Goal: Use online tool/utility: Use online tool/utility

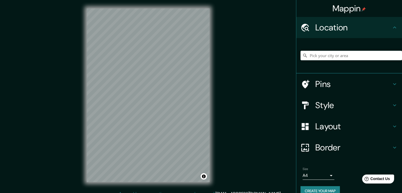
click at [305, 123] on h4 "Layout" at bounding box center [353, 126] width 76 height 11
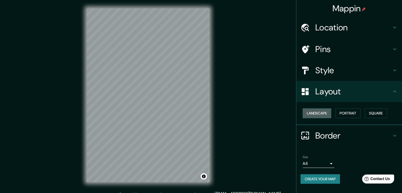
click at [305, 116] on button "Landscape" at bounding box center [316, 113] width 29 height 10
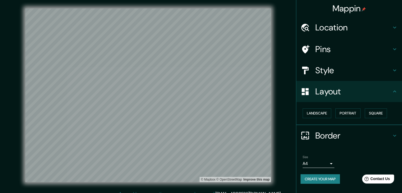
click at [305, 30] on div at bounding box center [307, 27] width 15 height 9
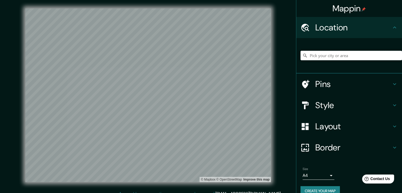
click at [305, 58] on input "Pick your city or area" at bounding box center [350, 56] width 101 height 10
click at [305, 58] on input "piura" at bounding box center [350, 56] width 101 height 10
click at [305, 56] on input "piura" at bounding box center [350, 56] width 101 height 10
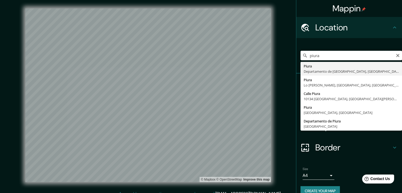
type input "Piura, [GEOGRAPHIC_DATA], [GEOGRAPHIC_DATA]"
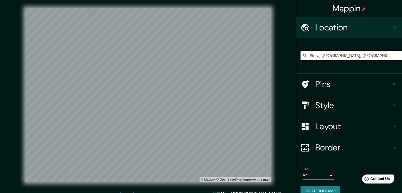
click at [287, 90] on div "© Mapbox © OpenStreetMap Improve this map" at bounding box center [147, 94] width 361 height 173
